Goal: Navigation & Orientation: Find specific page/section

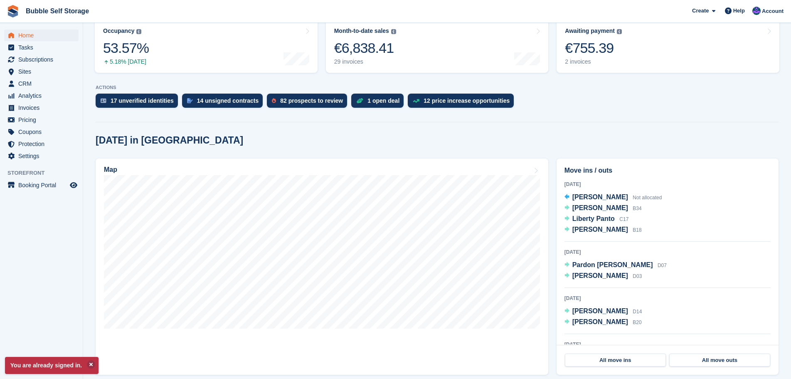
scroll to position [125, 0]
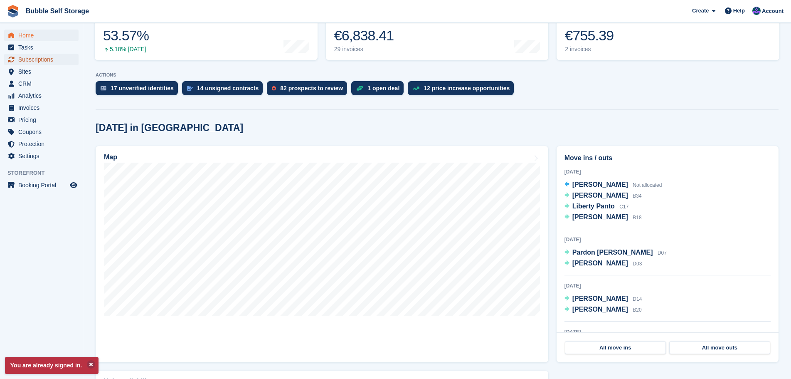
click at [31, 63] on span "Subscriptions" at bounding box center [43, 60] width 50 height 12
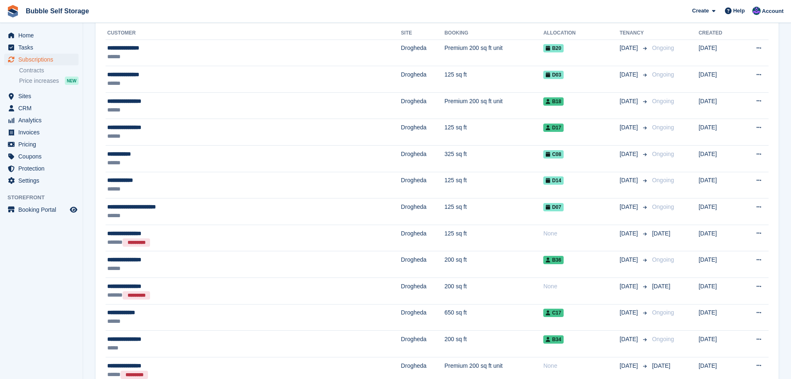
scroll to position [125, 0]
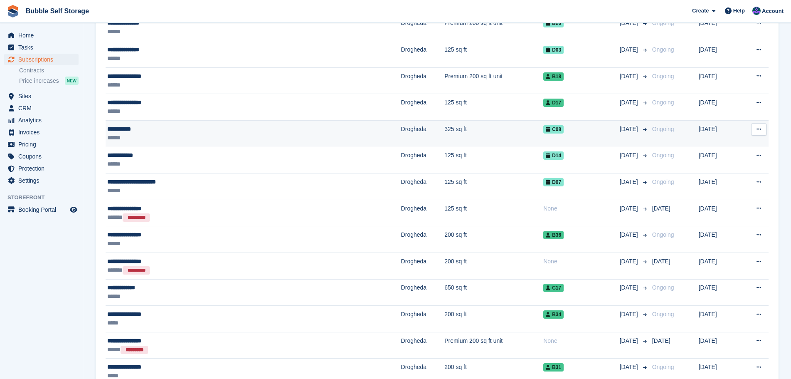
click at [131, 132] on div "**********" at bounding box center [193, 129] width 172 height 9
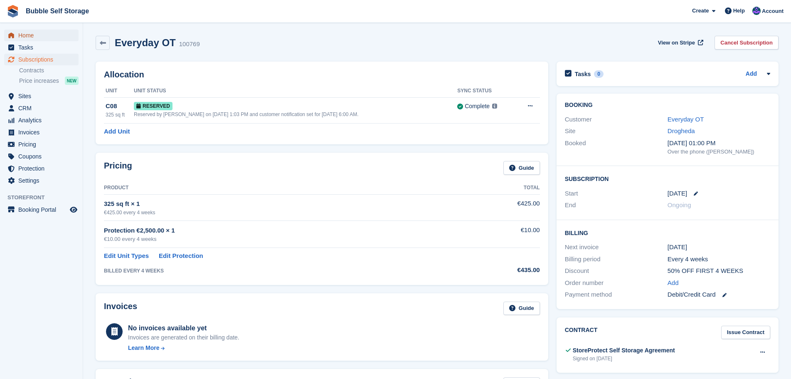
click at [27, 38] on span "Home" at bounding box center [43, 36] width 50 height 12
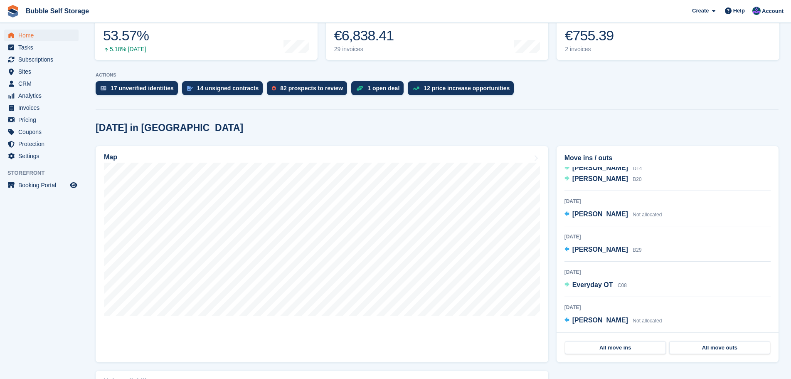
scroll to position [250, 0]
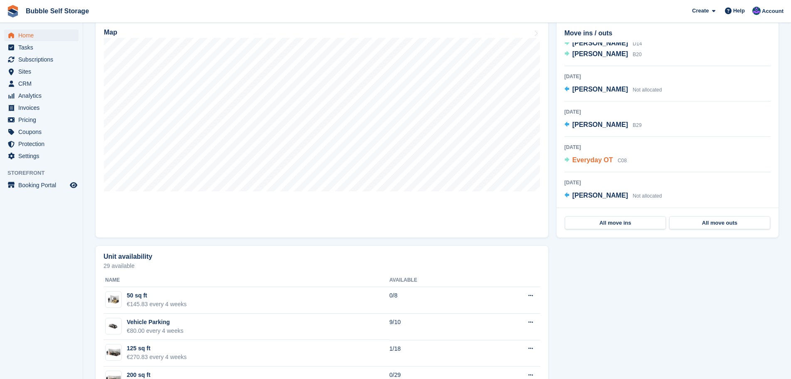
click at [583, 156] on span "Everyday OT" at bounding box center [593, 159] width 41 height 7
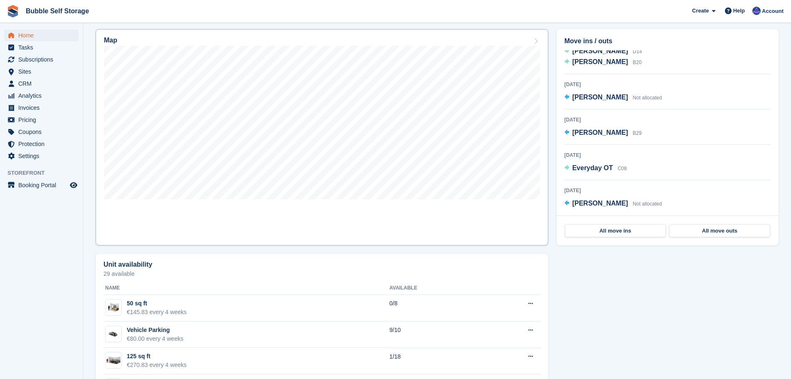
scroll to position [250, 0]
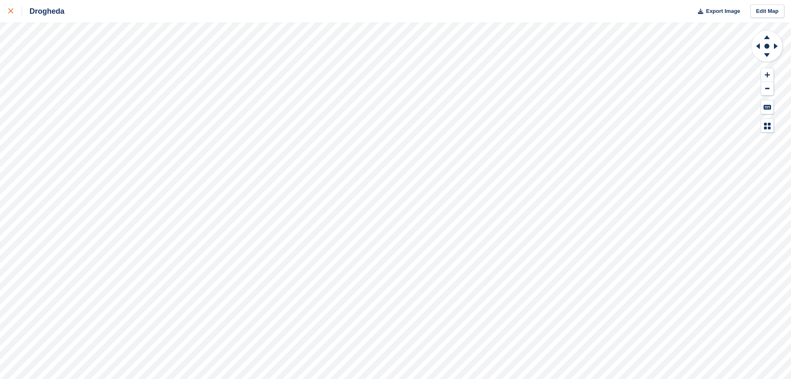
click at [12, 10] on icon at bounding box center [10, 10] width 5 height 5
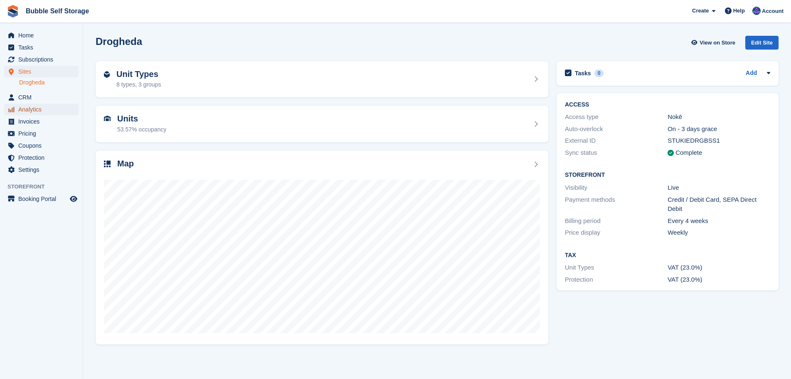
click at [36, 111] on span "Analytics" at bounding box center [43, 110] width 50 height 12
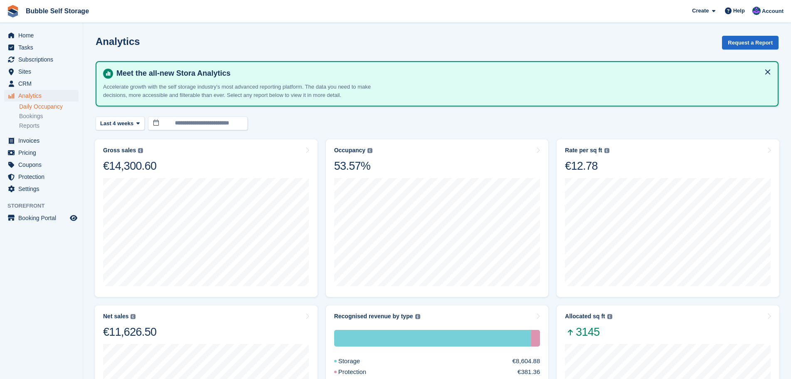
click at [50, 104] on link "Daily Occupancy" at bounding box center [48, 107] width 59 height 8
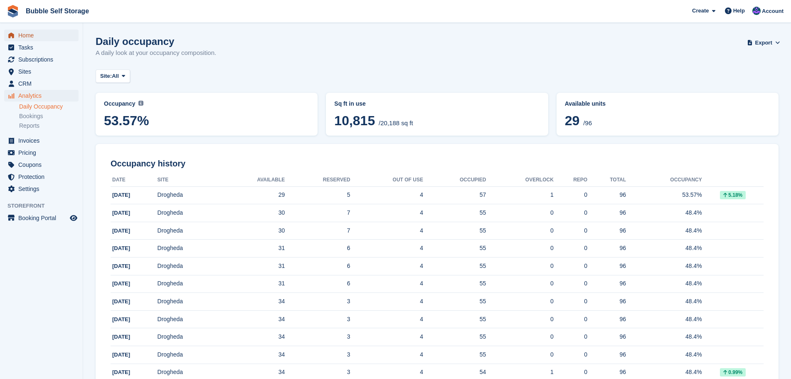
click at [19, 38] on span "Home" at bounding box center [43, 36] width 50 height 12
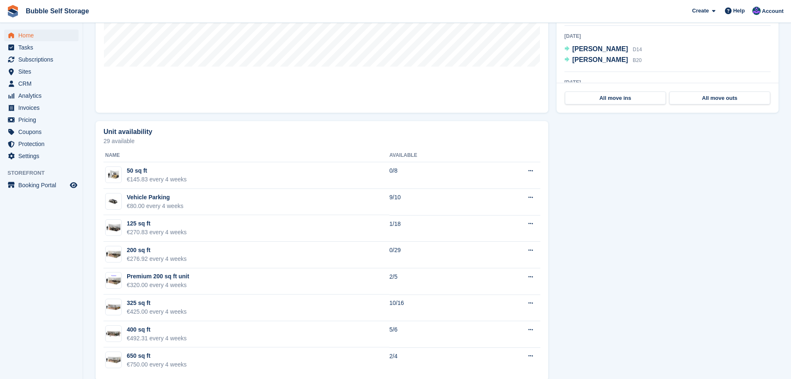
scroll to position [125, 0]
